Goal: Navigation & Orientation: Find specific page/section

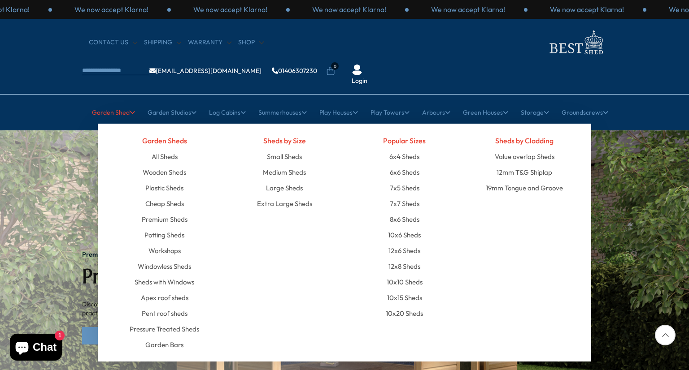
click at [111, 101] on link "Garden Shed" at bounding box center [113, 112] width 43 height 22
click at [411, 149] on link "6x4 Sheds" at bounding box center [404, 157] width 30 height 16
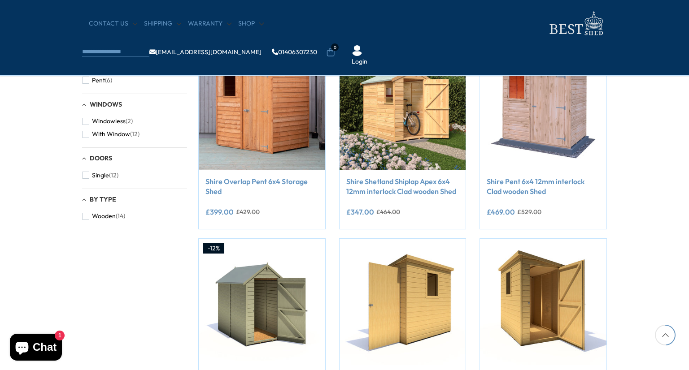
scroll to position [700, 0]
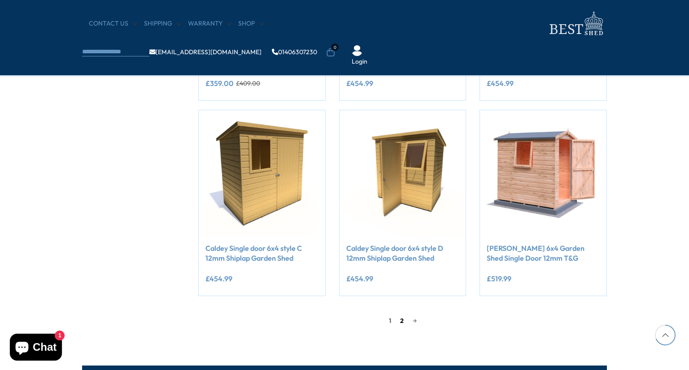
click at [401, 322] on link "2" at bounding box center [401, 320] width 13 height 13
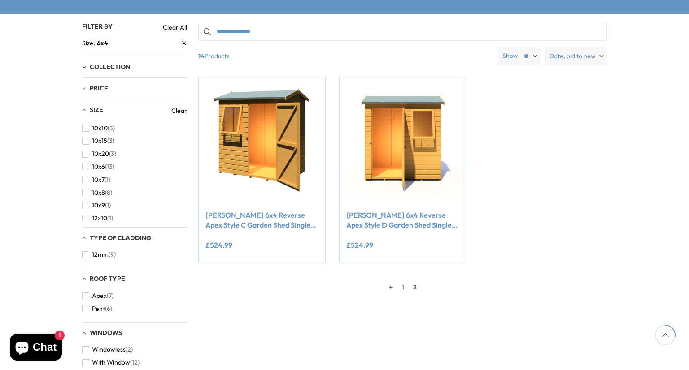
scroll to position [170, 0]
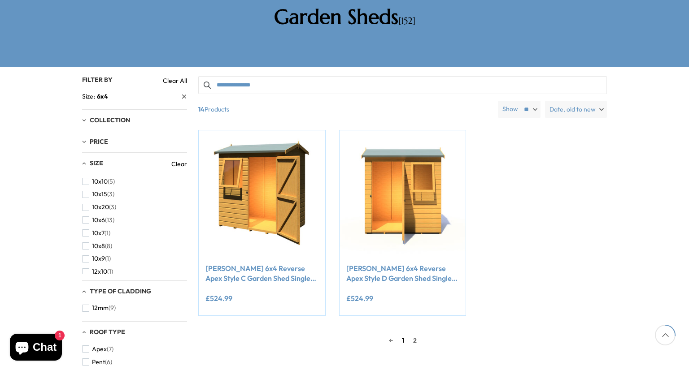
click at [401, 334] on link "1" at bounding box center [402, 340] width 11 height 13
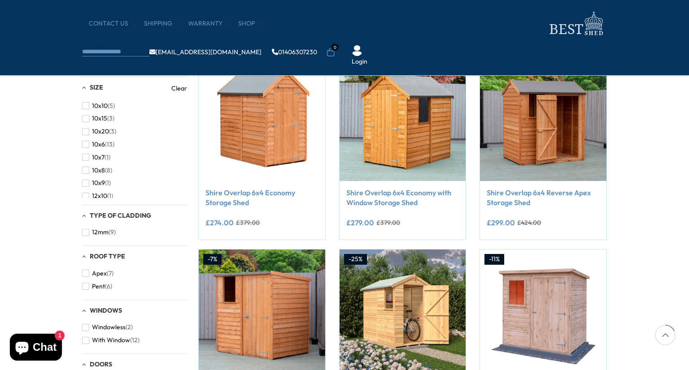
scroll to position [218, 0]
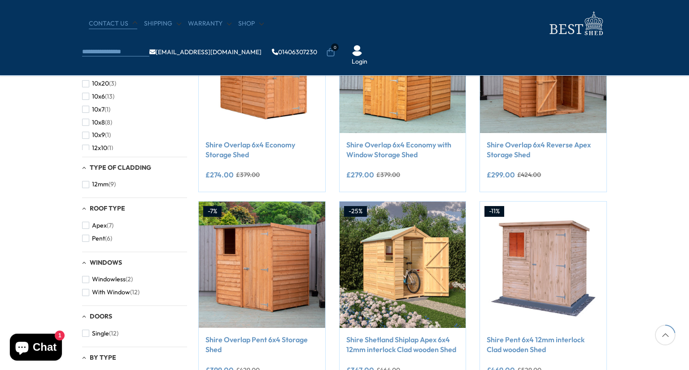
click at [117, 22] on link "CONTACT US" at bounding box center [113, 23] width 48 height 9
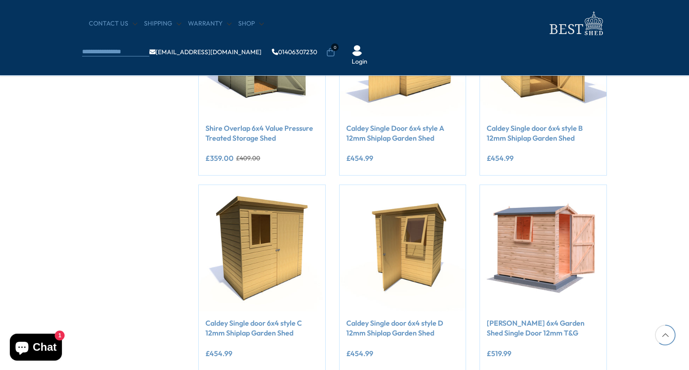
scroll to position [614, 0]
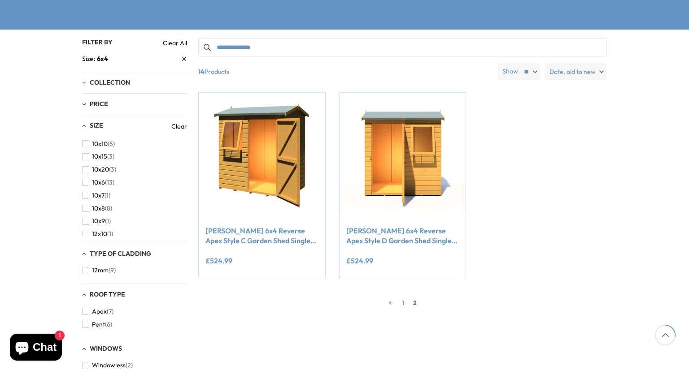
scroll to position [170, 0]
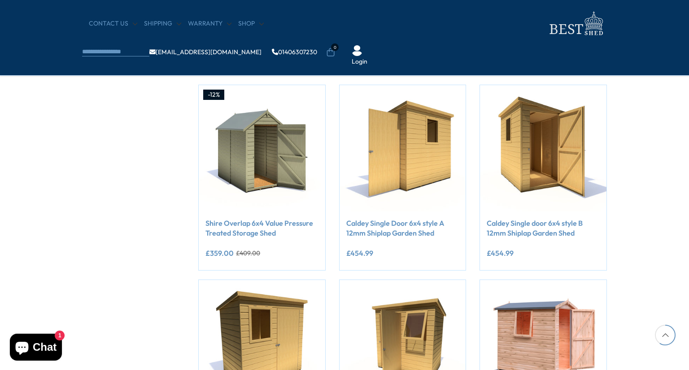
scroll to position [644, 0]
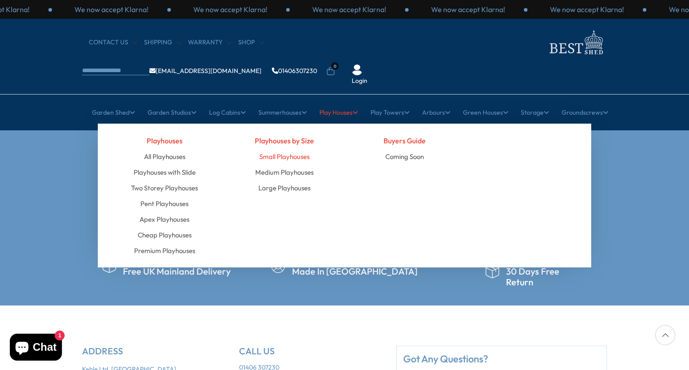
click at [279, 149] on link "Small Playhouses" at bounding box center [284, 157] width 50 height 16
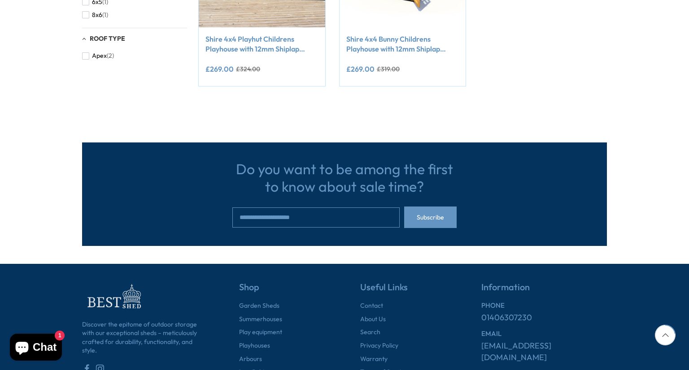
scroll to position [427, 0]
